Goal: Information Seeking & Learning: Learn about a topic

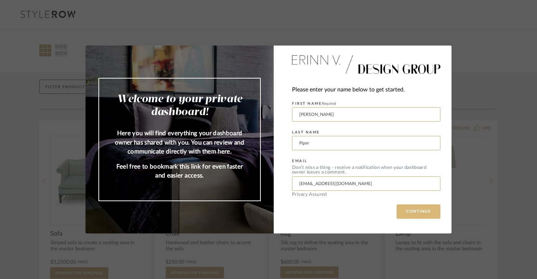
click at [410, 208] on button "CONTINUE" at bounding box center [418, 212] width 44 height 14
click at [425, 218] on button "CONTINUE" at bounding box center [418, 212] width 44 height 14
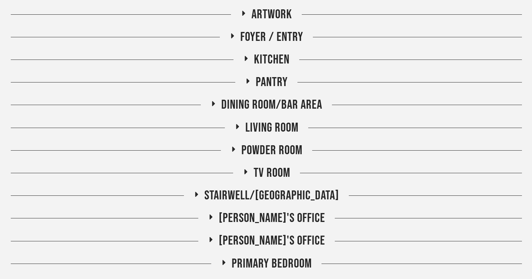
scroll to position [180, 0]
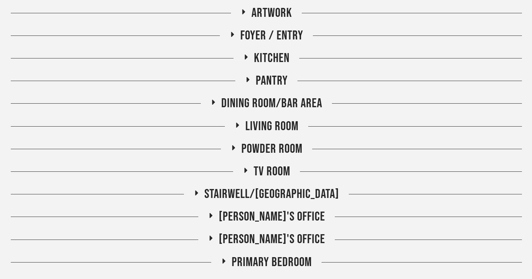
click at [254, 212] on span "Tara's Office" at bounding box center [272, 216] width 106 height 15
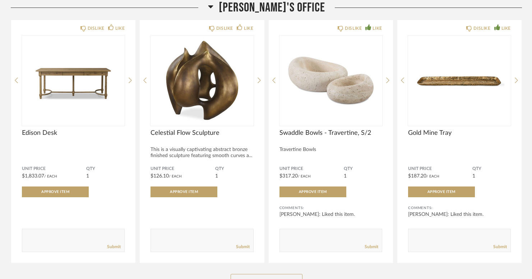
scroll to position [396, 0]
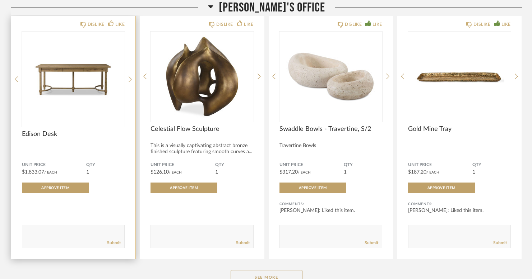
click at [85, 72] on img "0" at bounding box center [73, 77] width 103 height 90
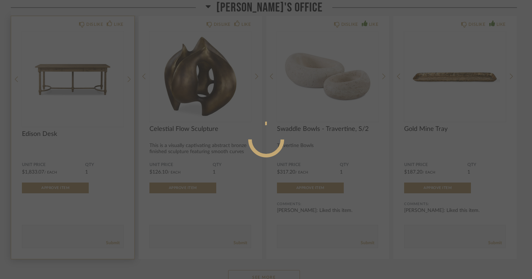
scroll to position [0, 0]
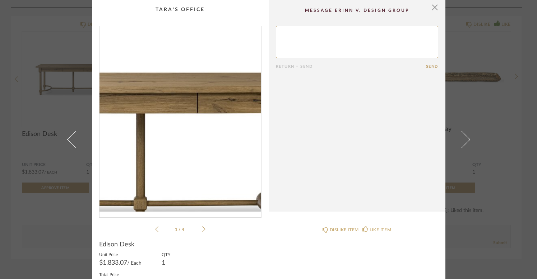
click at [191, 112] on img "0" at bounding box center [180, 119] width 162 height 186
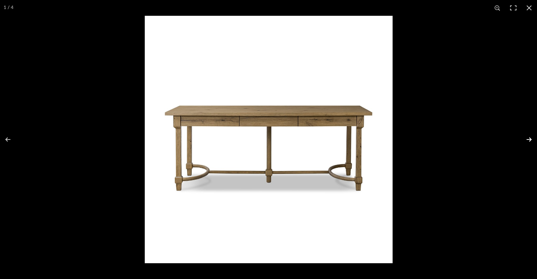
click at [528, 138] on button at bounding box center [524, 140] width 25 height 36
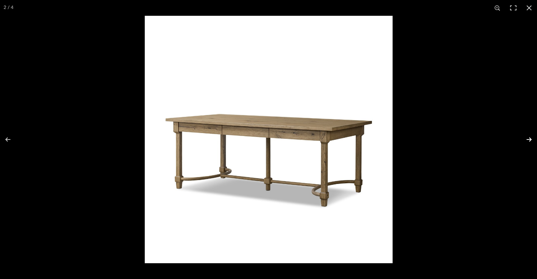
click at [529, 138] on button at bounding box center [524, 140] width 25 height 36
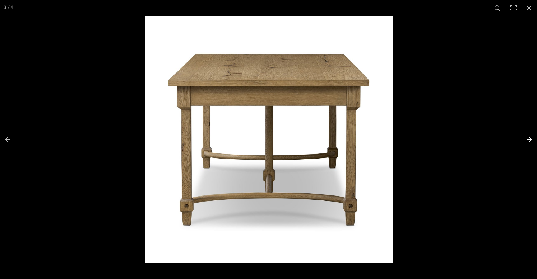
click at [529, 139] on button at bounding box center [524, 140] width 25 height 36
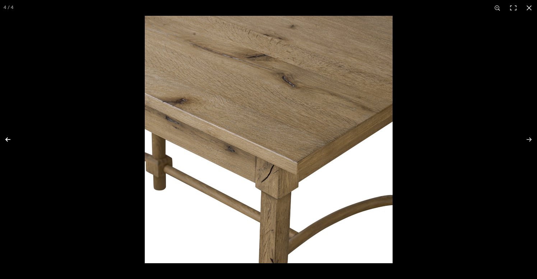
click at [8, 141] on button at bounding box center [12, 140] width 25 height 36
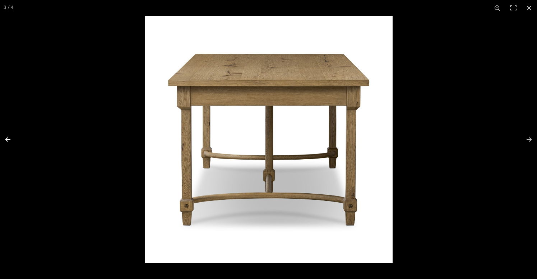
click at [8, 141] on button at bounding box center [12, 140] width 25 height 36
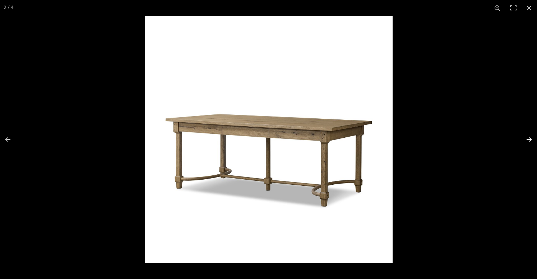
click at [527, 142] on button at bounding box center [524, 140] width 25 height 36
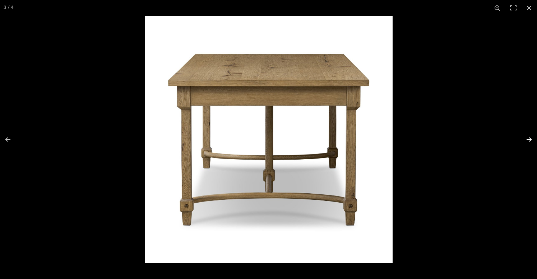
click at [527, 142] on button at bounding box center [524, 140] width 25 height 36
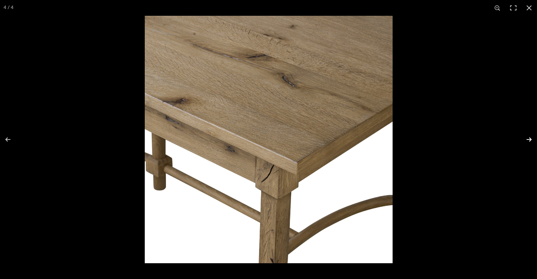
click at [527, 142] on button at bounding box center [524, 140] width 25 height 36
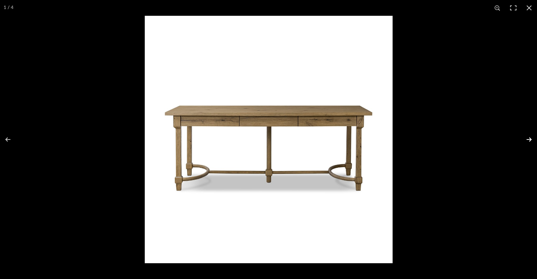
click at [527, 142] on button at bounding box center [524, 140] width 25 height 36
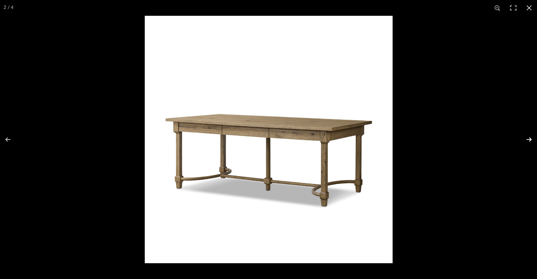
click at [527, 142] on button at bounding box center [524, 140] width 25 height 36
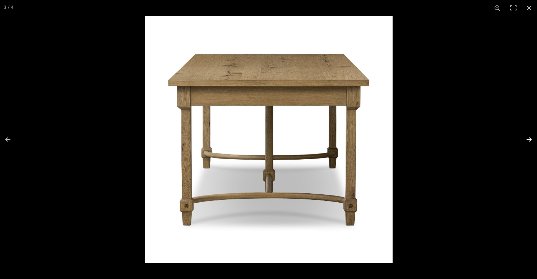
click at [528, 142] on button at bounding box center [524, 140] width 25 height 36
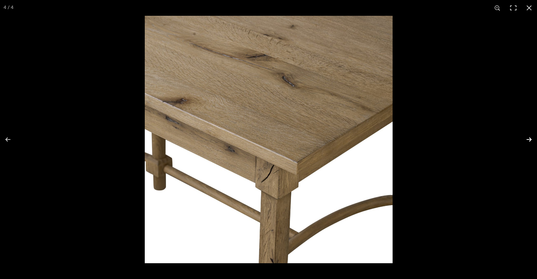
click at [528, 142] on button at bounding box center [524, 140] width 25 height 36
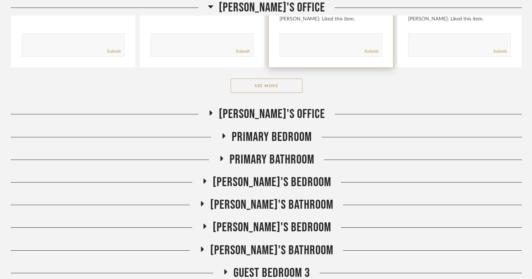
scroll to position [598, 0]
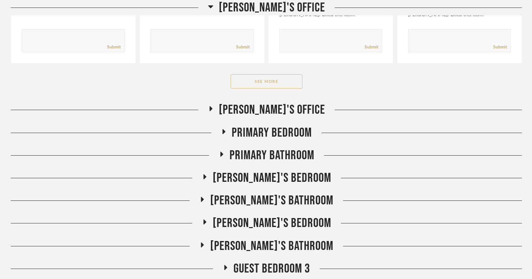
click at [281, 82] on button "See More" at bounding box center [267, 81] width 72 height 14
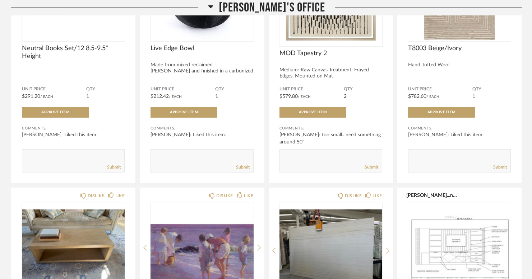
scroll to position [704, 0]
